Goal: Share content

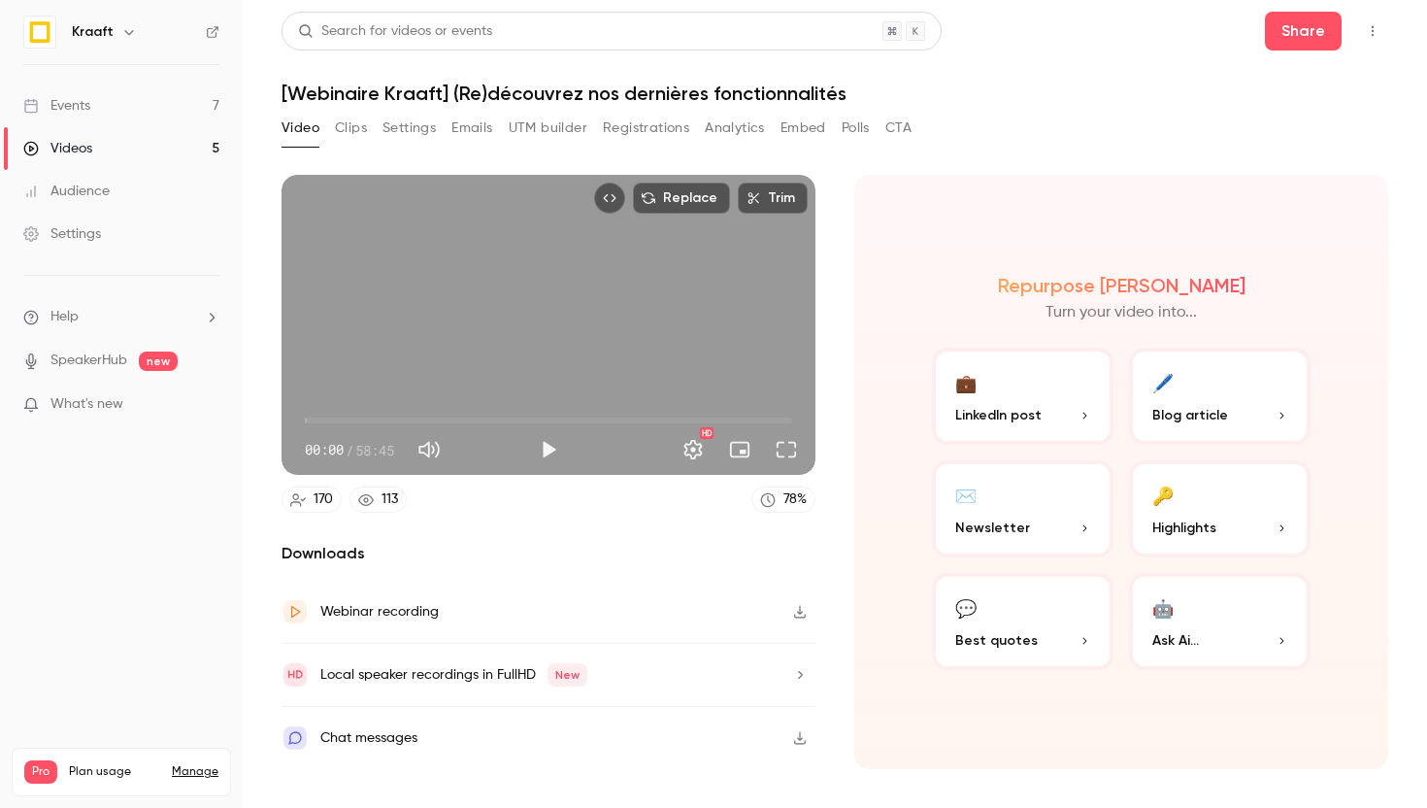
click at [77, 99] on div "Events" at bounding box center [56, 105] width 67 height 19
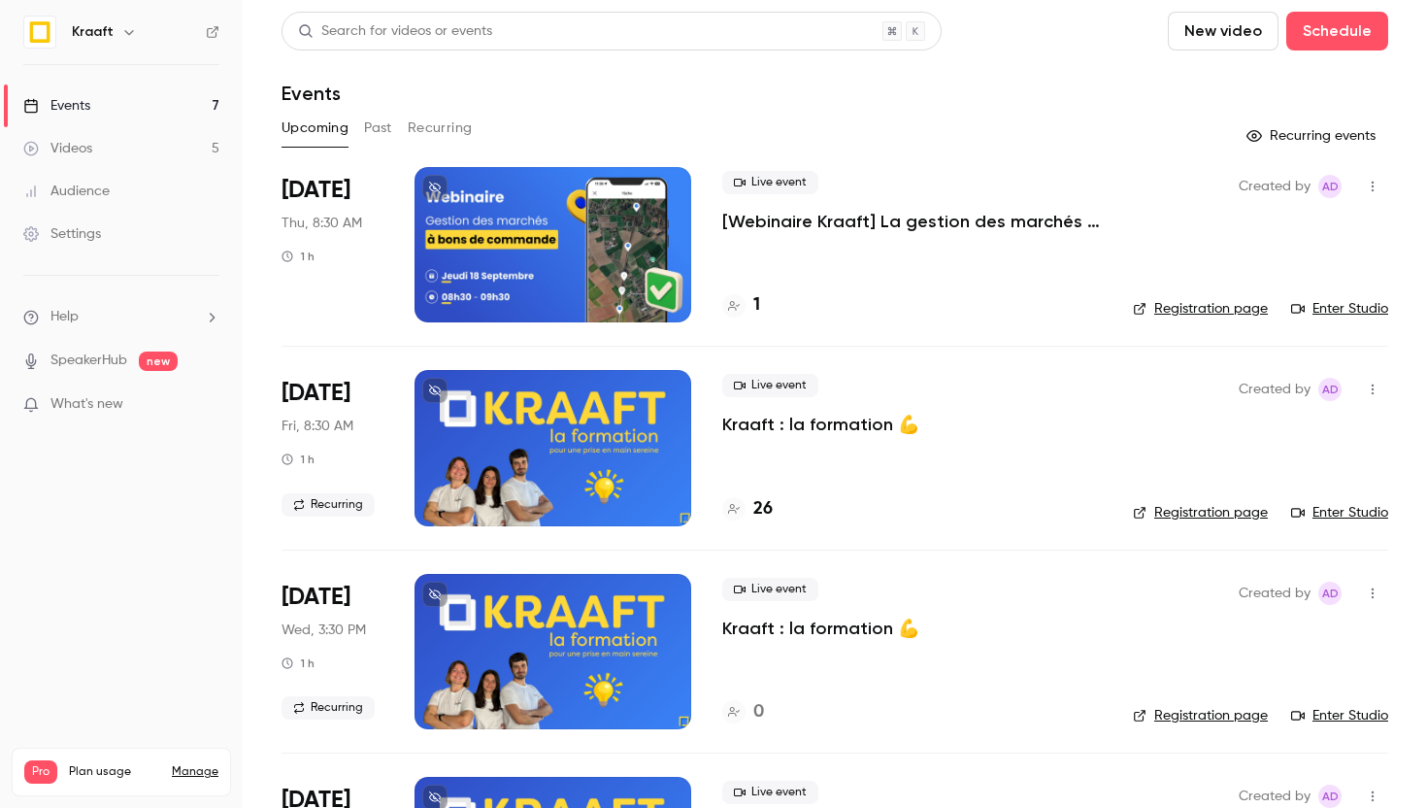
click at [757, 307] on h4 "1" at bounding box center [756, 305] width 7 height 26
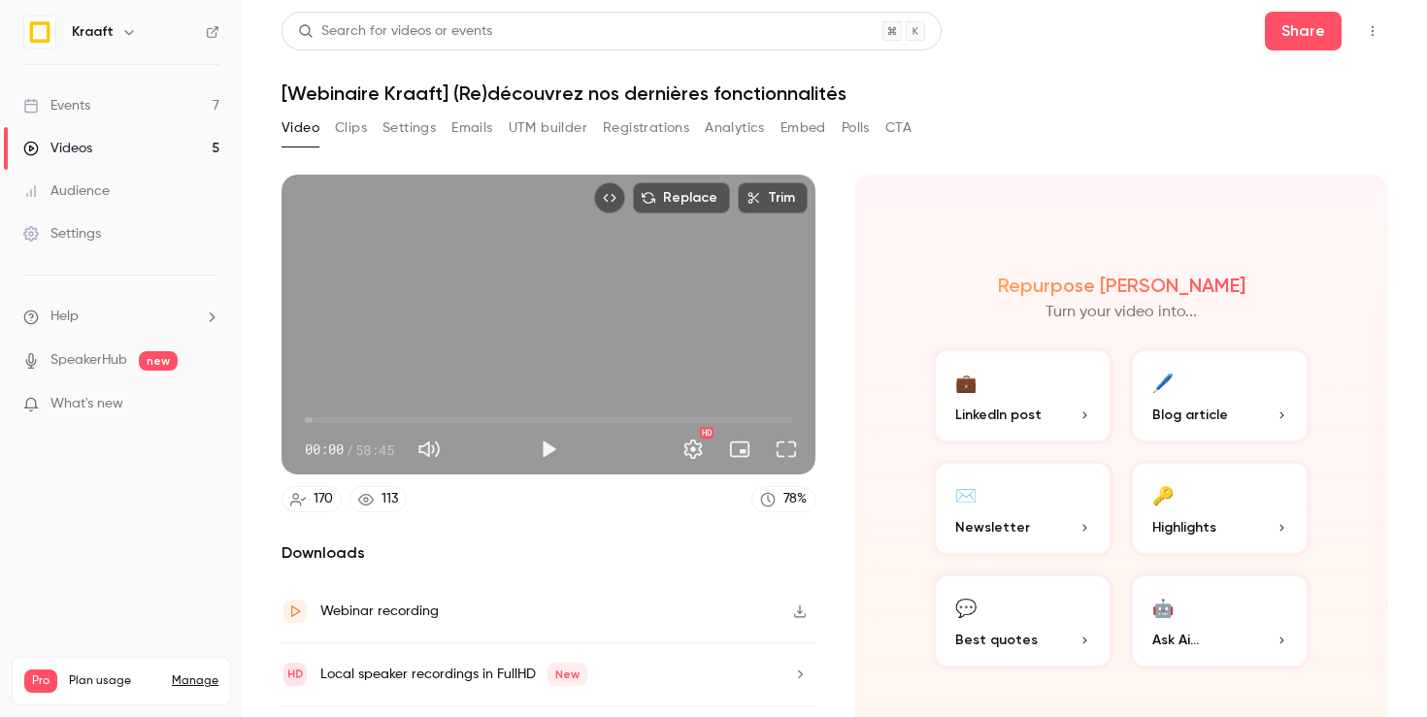
click at [47, 89] on link "Events 7" at bounding box center [121, 105] width 243 height 43
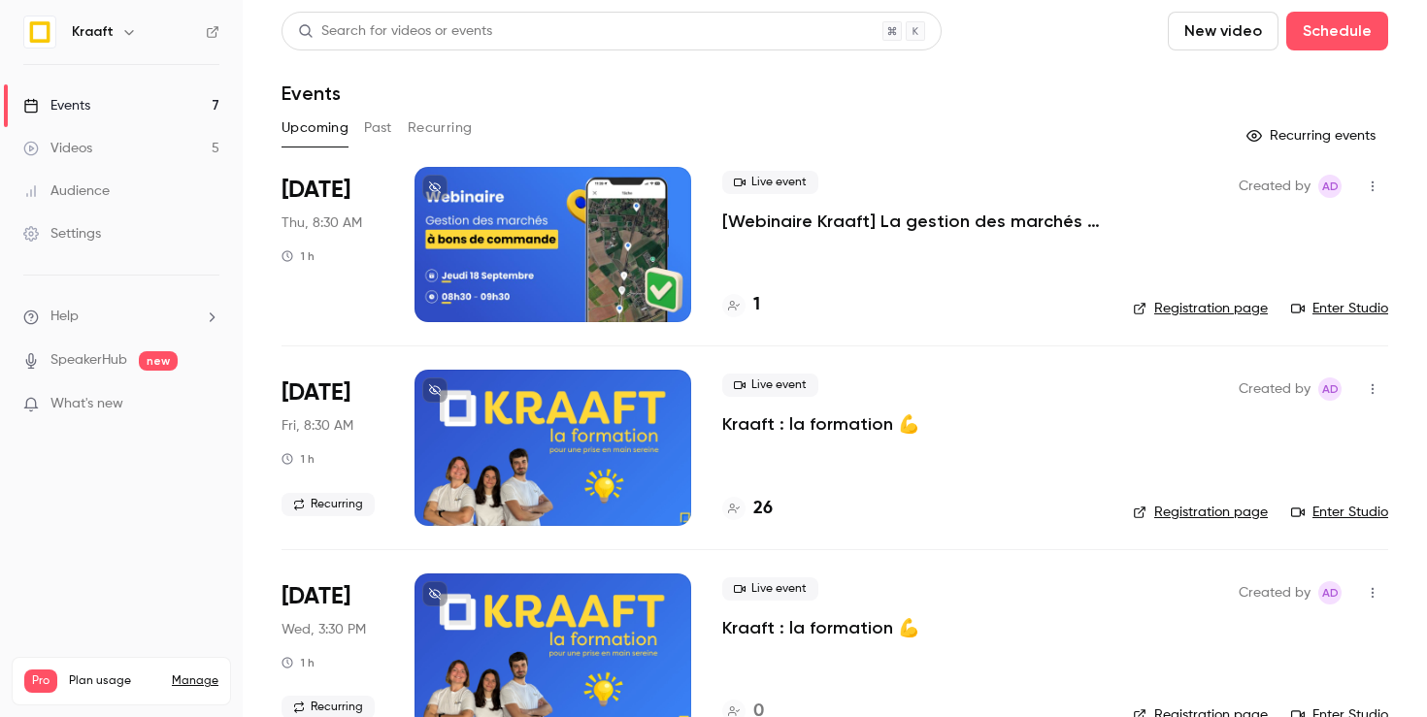
click at [605, 285] on div at bounding box center [553, 244] width 277 height 155
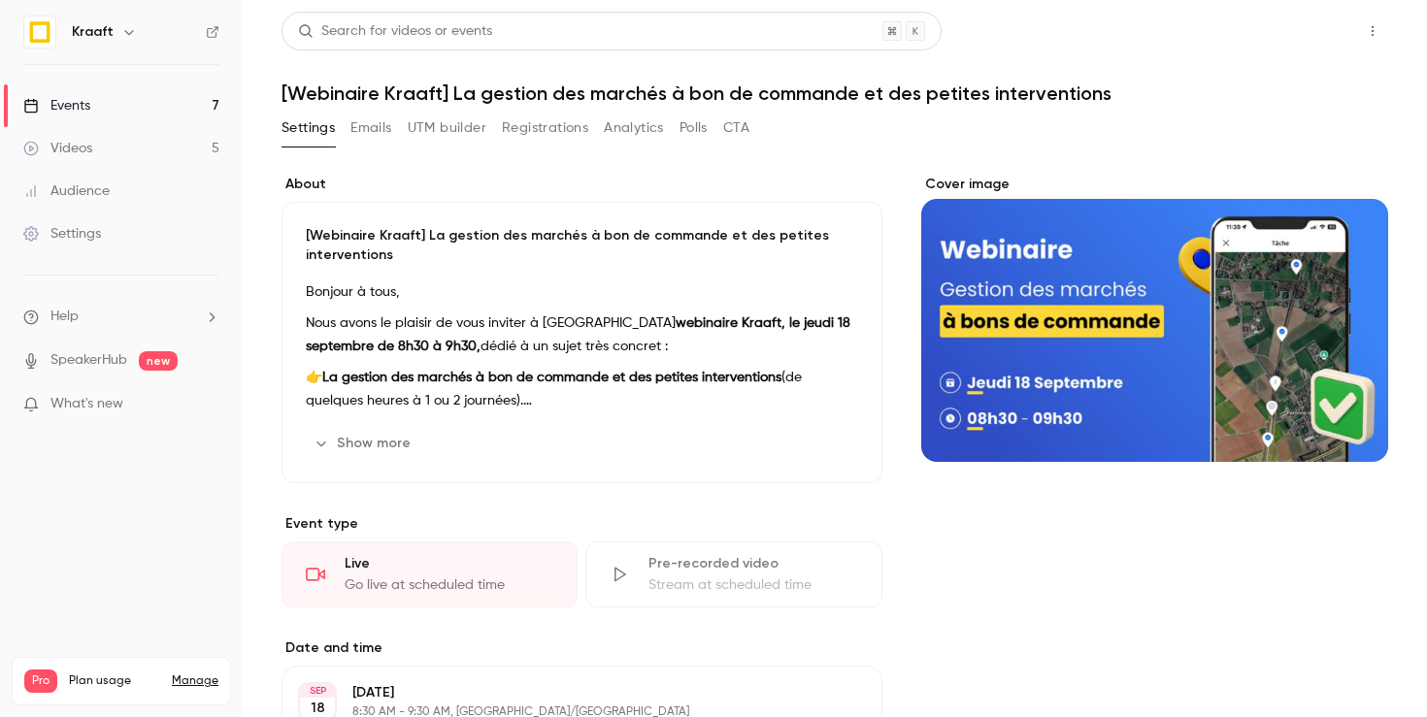
click at [1301, 32] on button "Share" at bounding box center [1303, 31] width 77 height 39
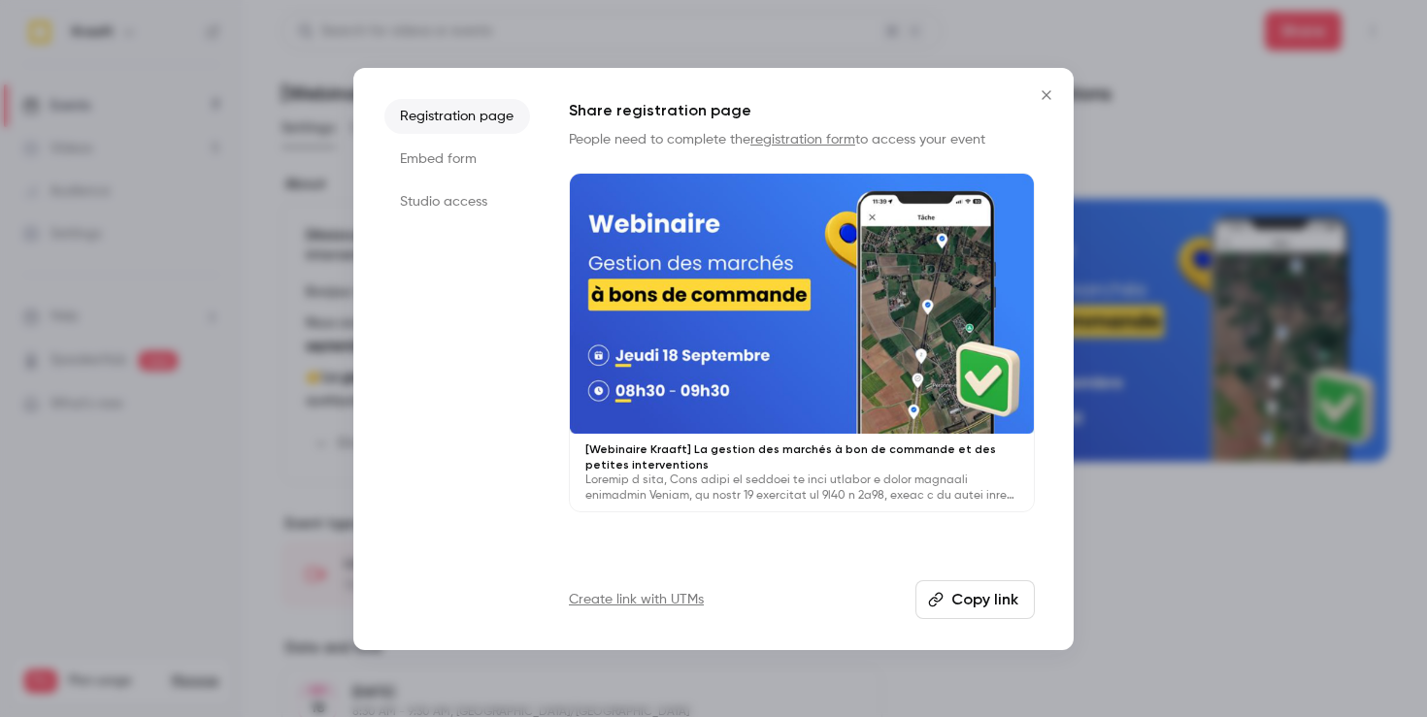
click at [981, 599] on button "Copy link" at bounding box center [975, 600] width 119 height 39
click at [649, 37] on div at bounding box center [713, 358] width 1427 height 717
